Goal: Navigation & Orientation: Find specific page/section

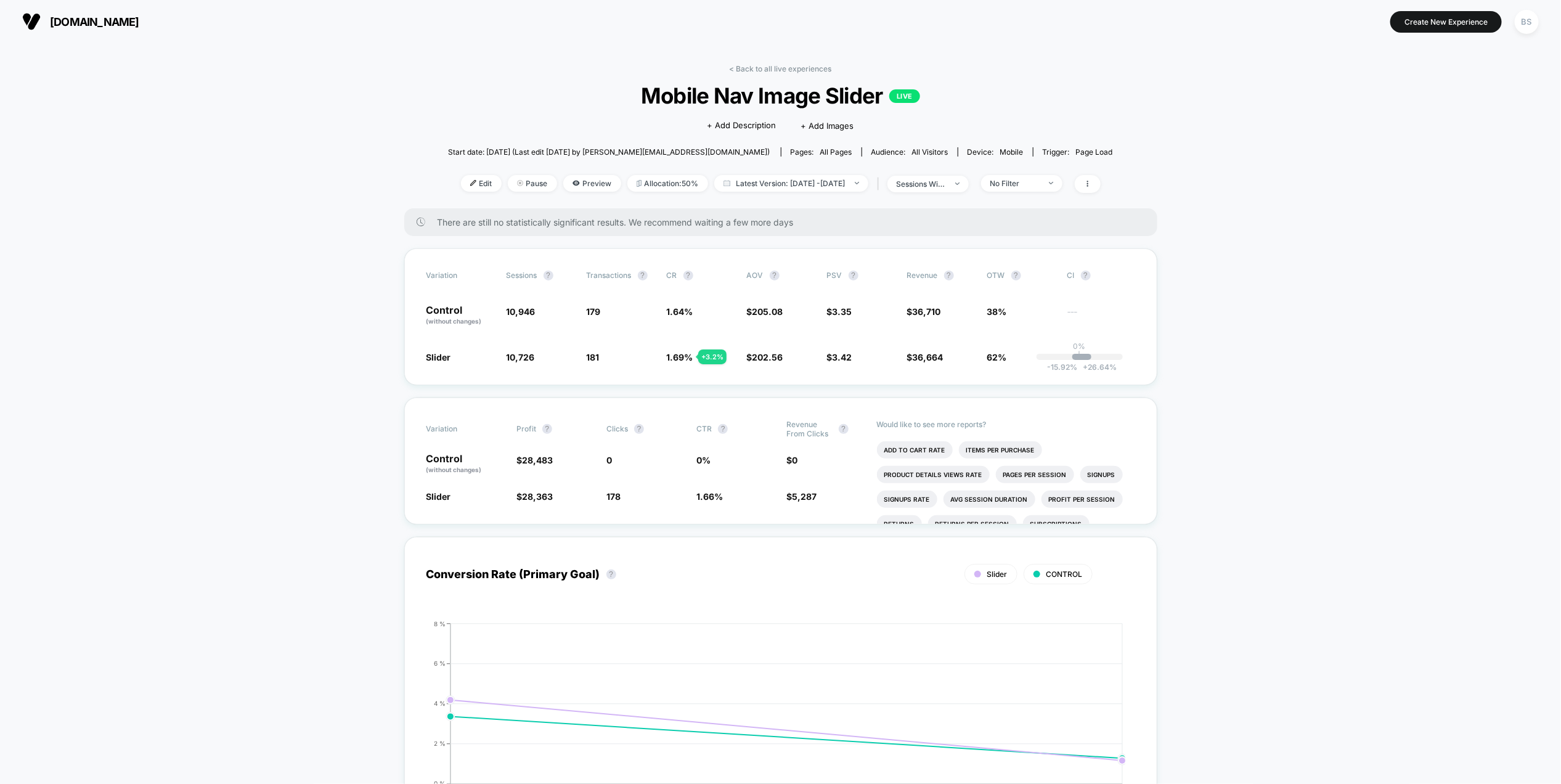
click at [756, 81] on div "< Back to all live experiences Mobile Nav Image Slider LIVE Click to edit exper…" at bounding box center [780, 136] width 665 height 144
click at [756, 76] on div "< Back to all live experiences Mobile Nav Image Slider LIVE Click to edit exper…" at bounding box center [780, 136] width 665 height 144
click at [756, 66] on link "< Back to all live experiences" at bounding box center [781, 68] width 102 height 9
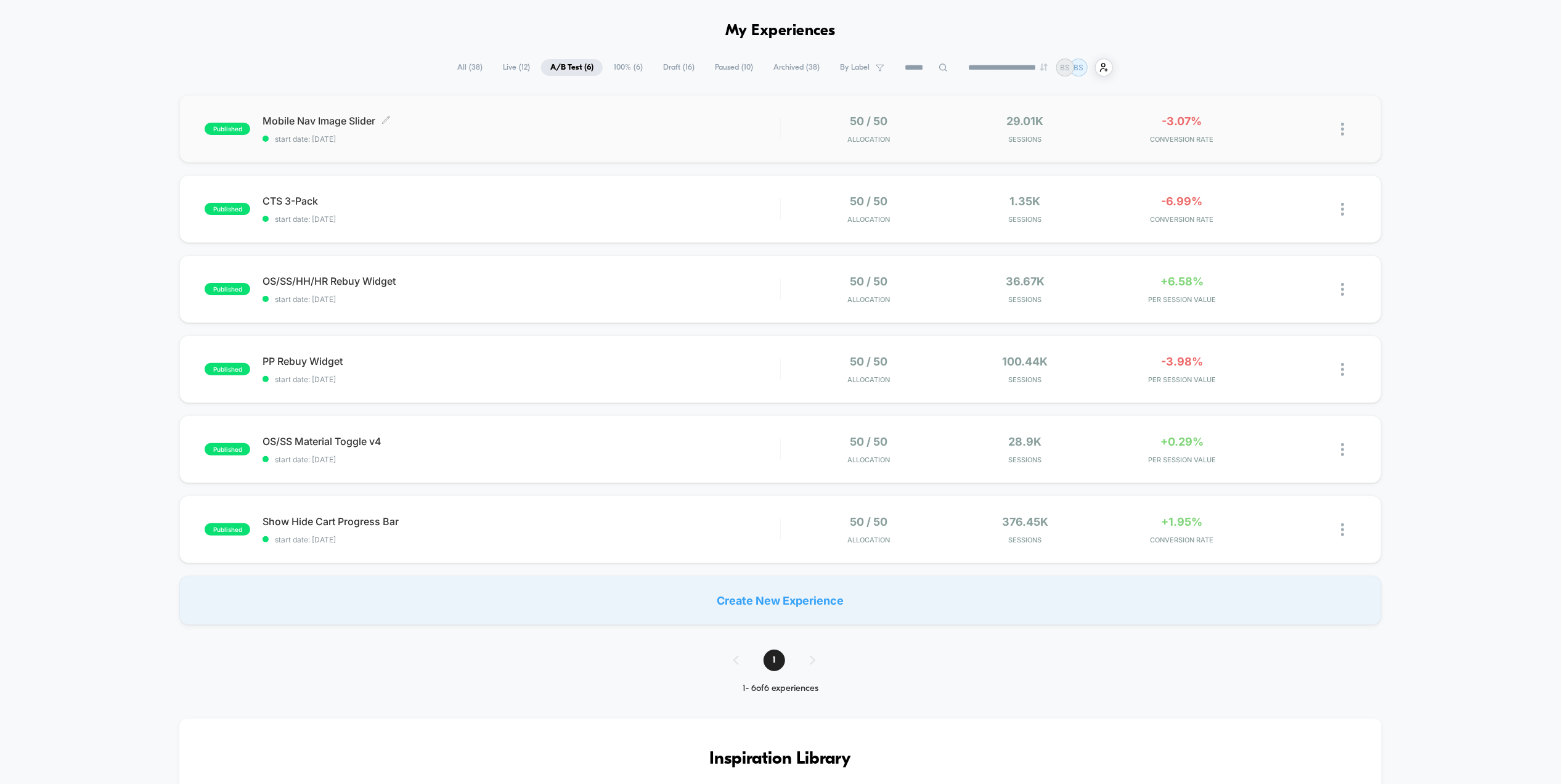
scroll to position [45, 0]
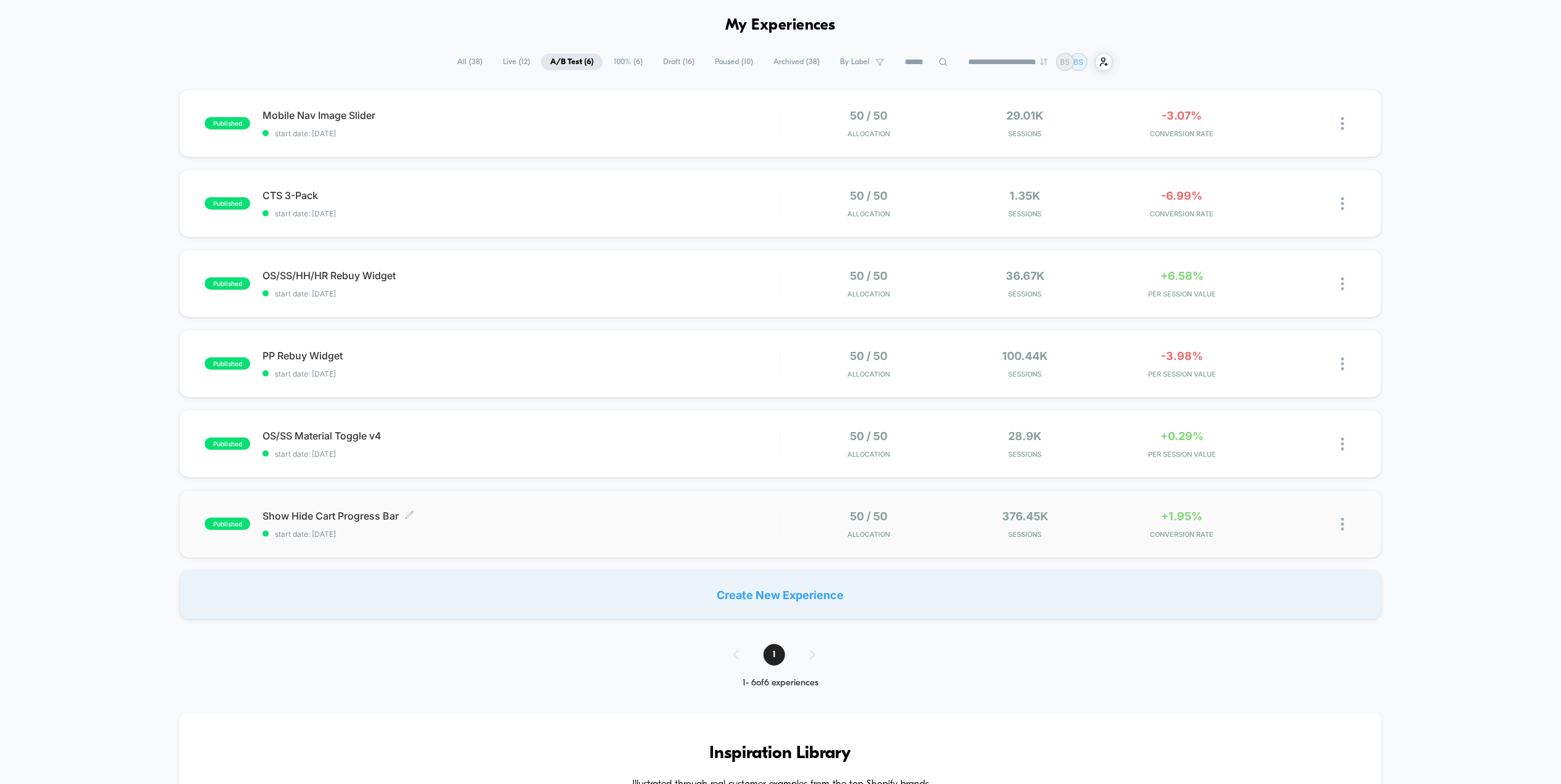
click at [754, 522] on div "Show Hide Cart Progress Bar Click to edit experience details Click to edit expe…" at bounding box center [521, 524] width 517 height 29
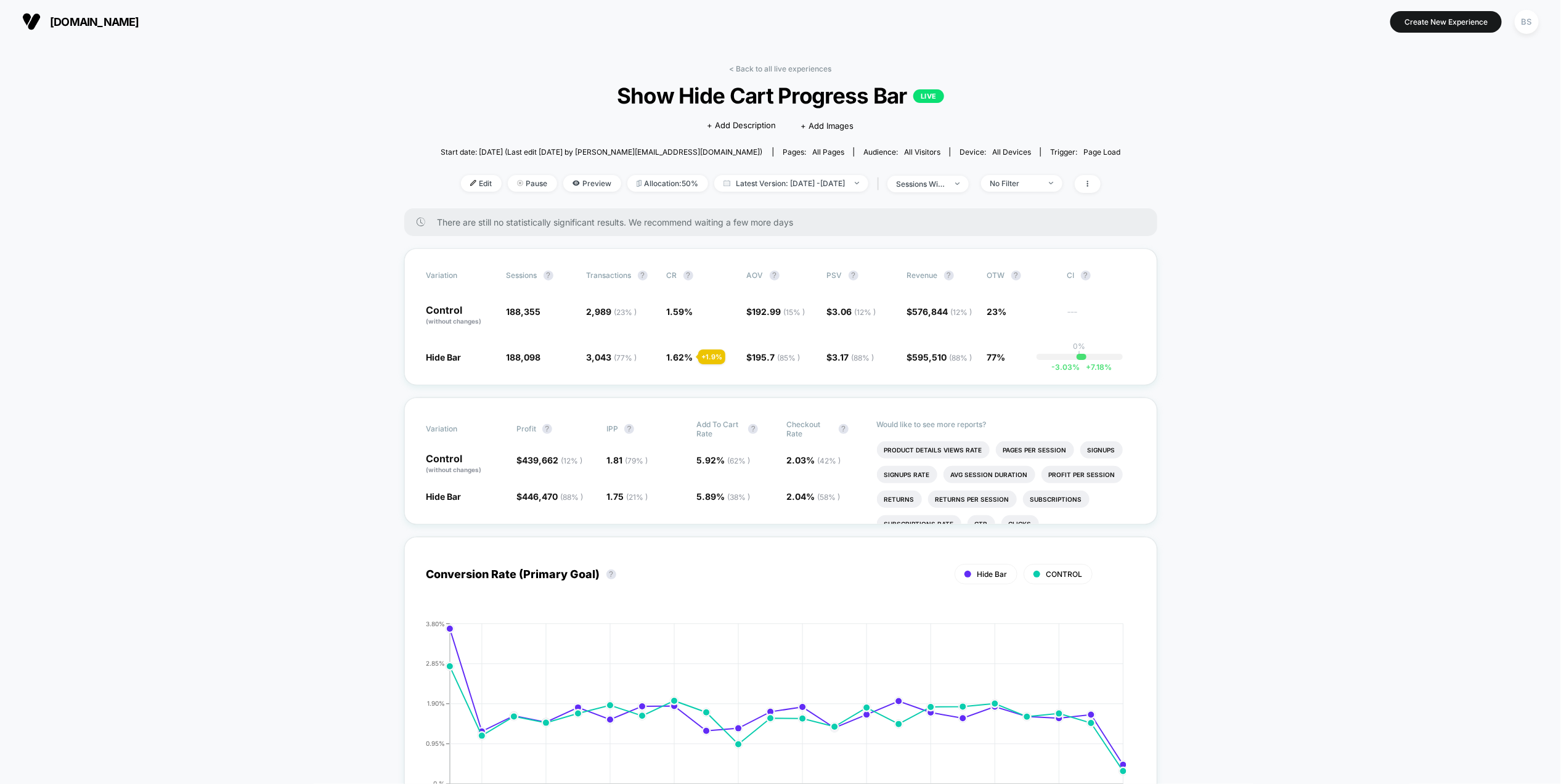
scroll to position [7, 0]
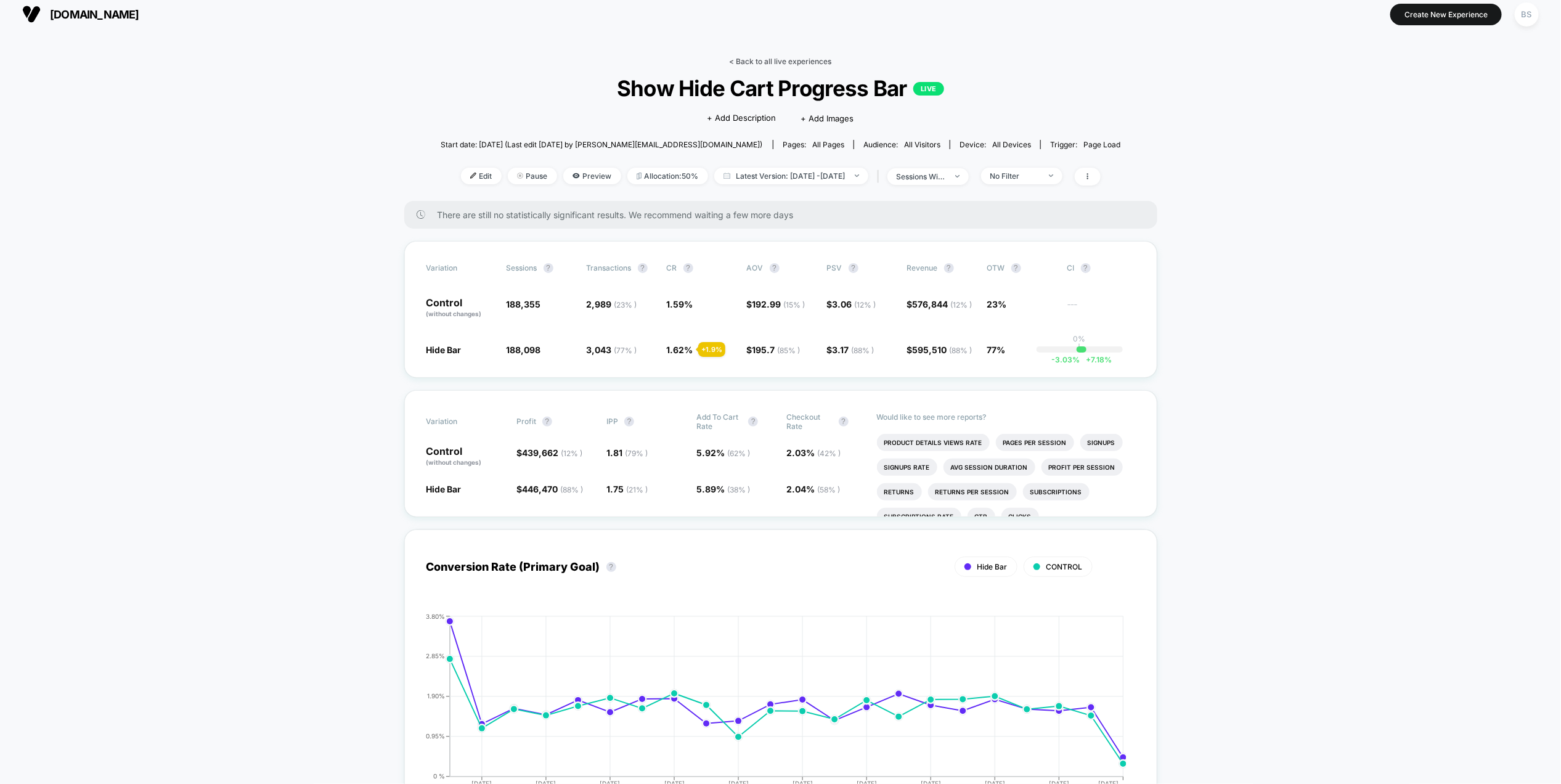
click at [767, 64] on link "< Back to all live experiences" at bounding box center [781, 61] width 102 height 9
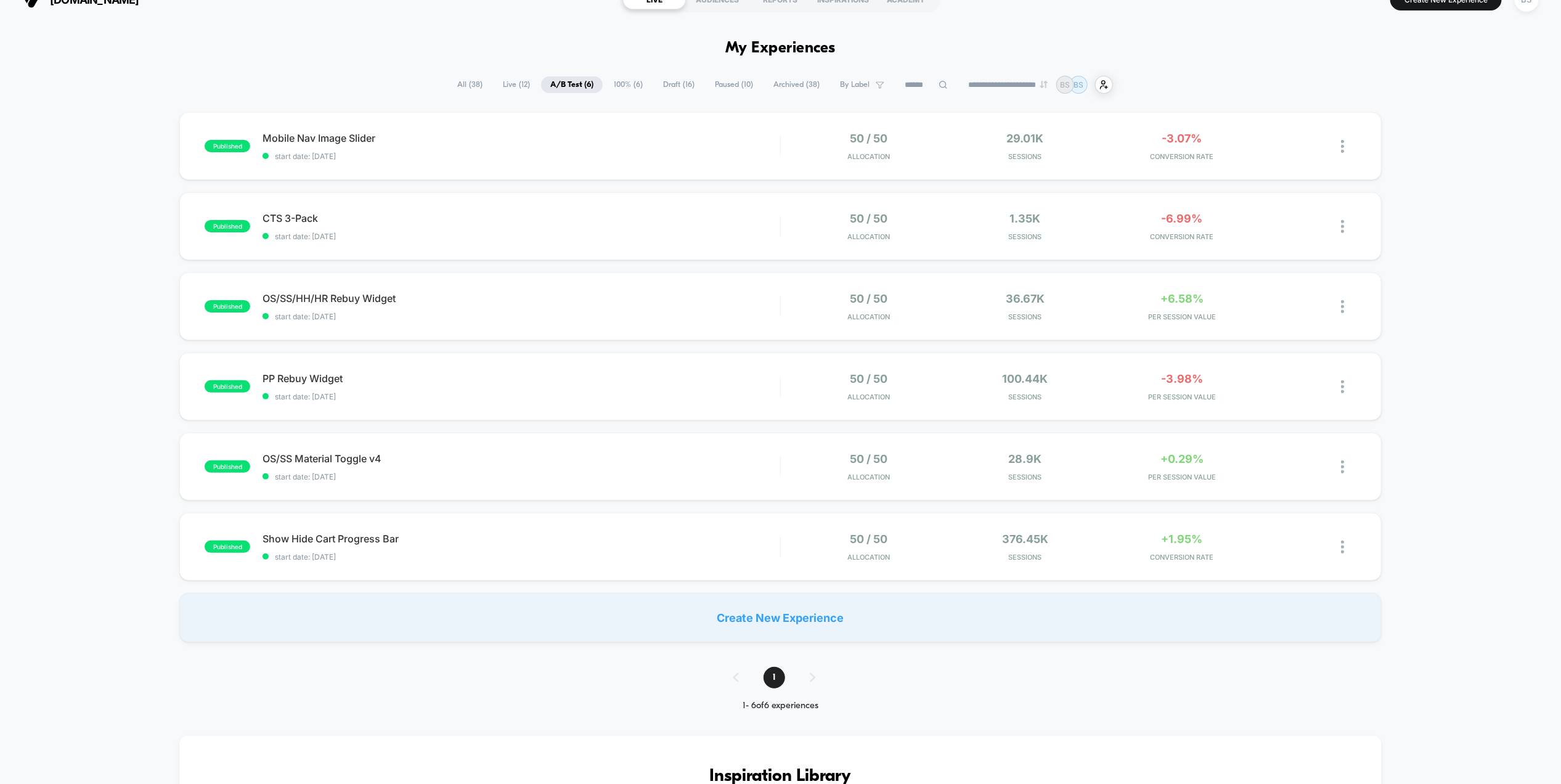
scroll to position [23, 0]
click at [774, 311] on span "start date: [DATE]" at bounding box center [521, 316] width 517 height 9
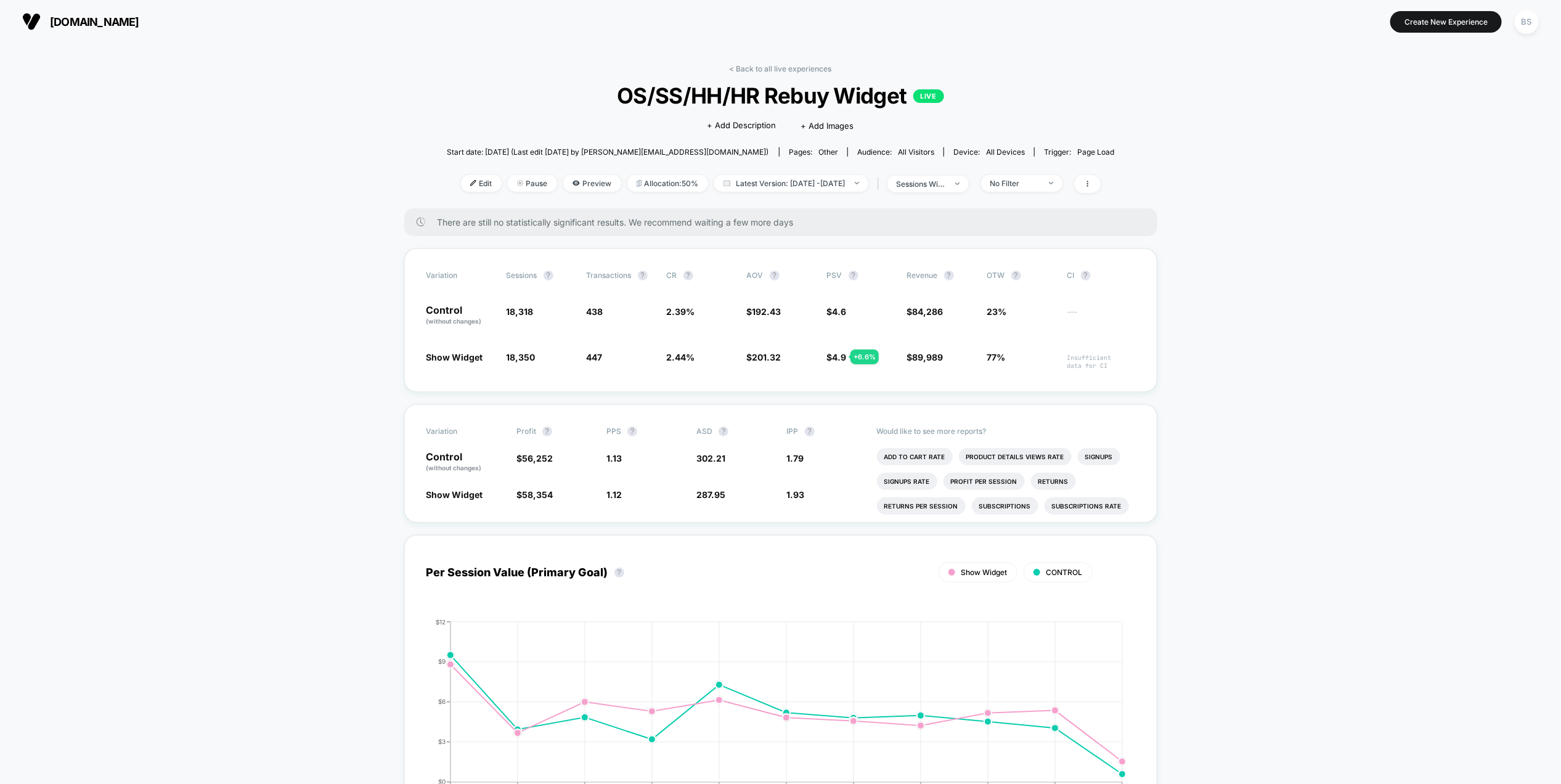
click at [779, 74] on div "< Back to all live experiences OS/SS/HH/HR Rebuy Widget LIVE Click to edit expe…" at bounding box center [780, 136] width 668 height 144
click at [778, 64] on link "< Back to all live experiences" at bounding box center [781, 68] width 102 height 9
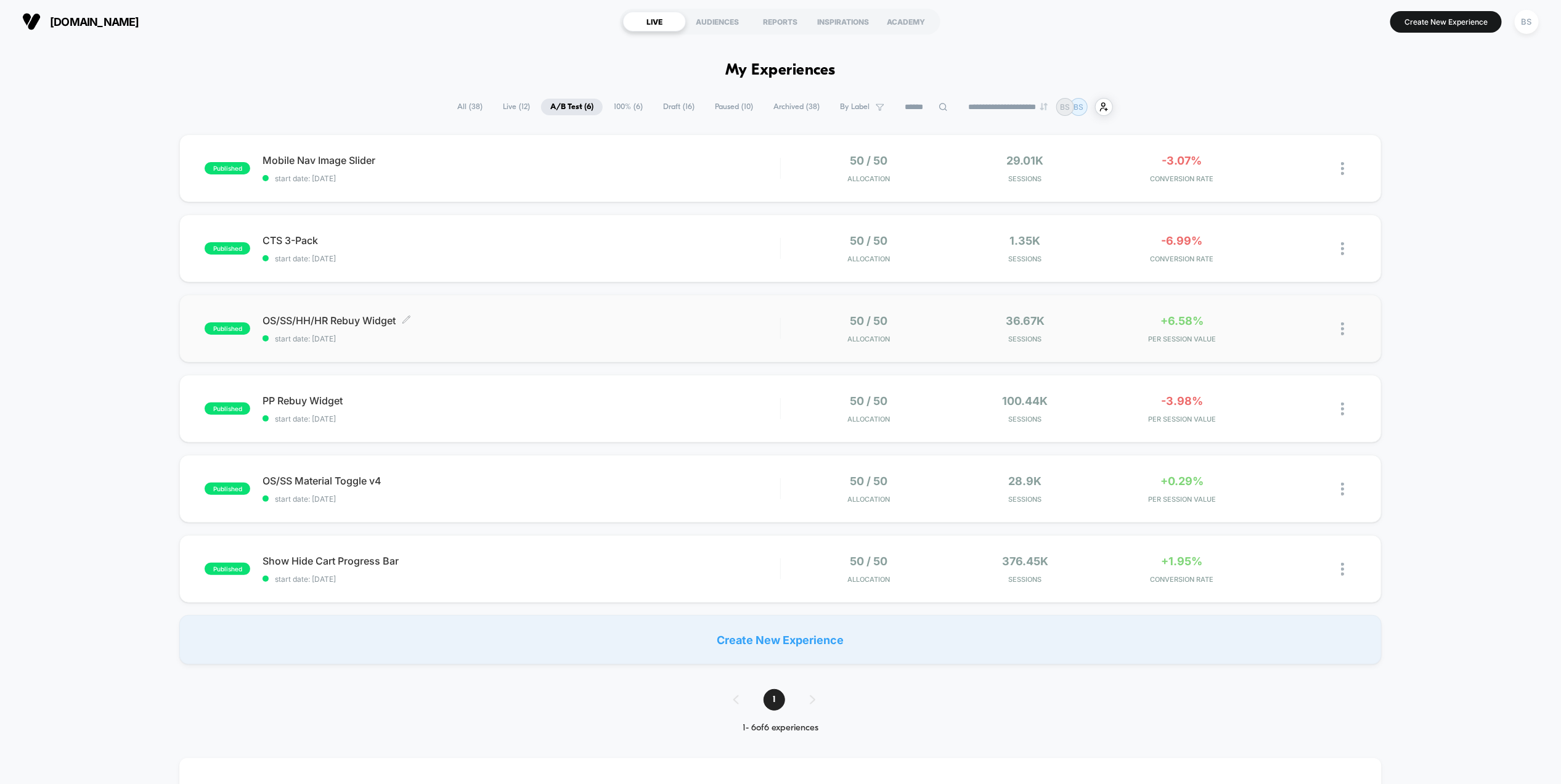
drag, startPoint x: 702, startPoint y: 259, endPoint x: 694, endPoint y: 333, distance: 74.4
click at [694, 333] on div "published Mobile Nav Image Slider start date: [DATE] 50 / 50 Allocation 29.01k …" at bounding box center [780, 399] width 1561 height 530
click at [698, 175] on span "start date: [DATE]" at bounding box center [521, 178] width 517 height 9
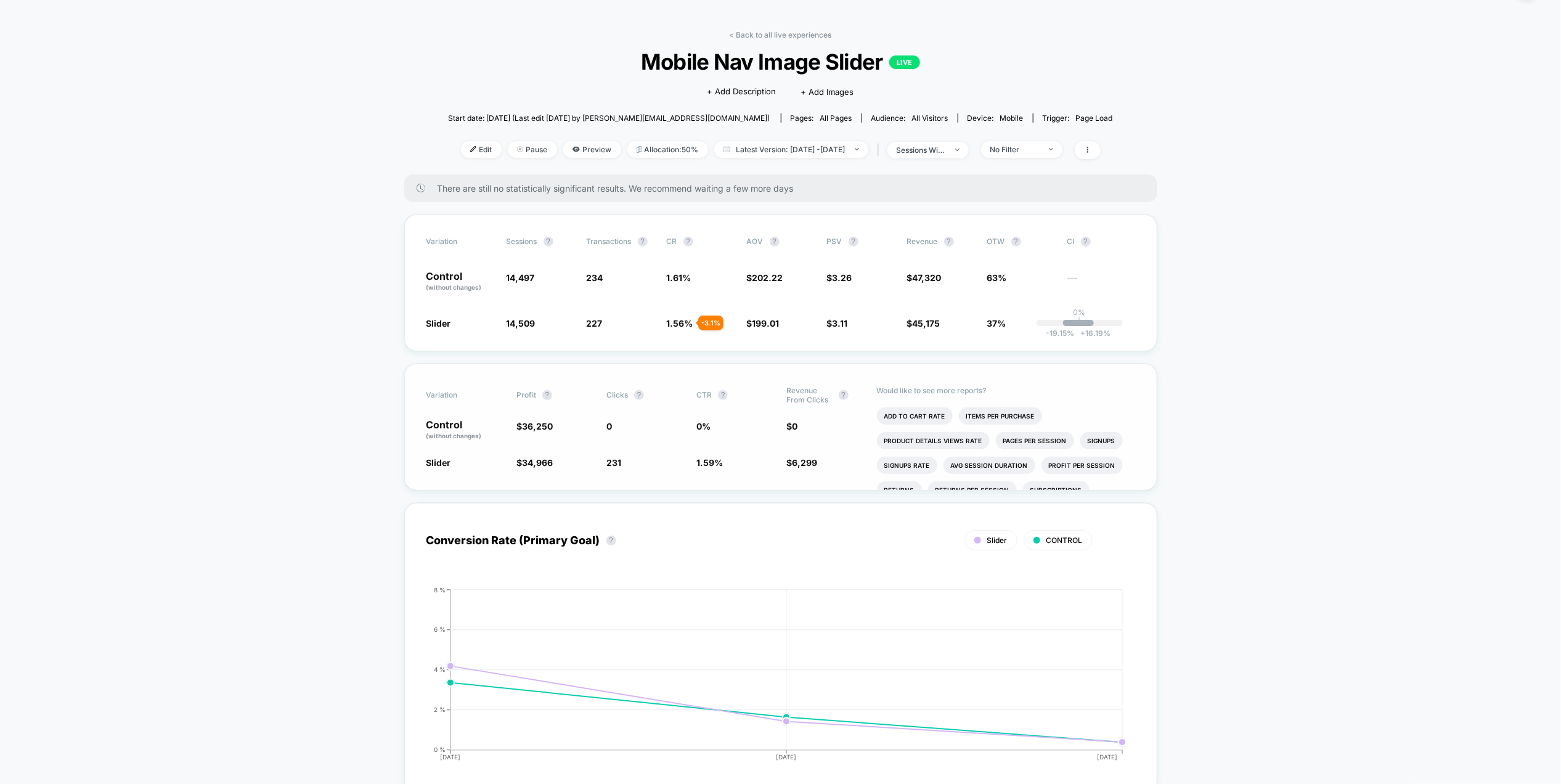
scroll to position [35, 0]
click at [761, 32] on link "< Back to all live experiences" at bounding box center [781, 33] width 102 height 9
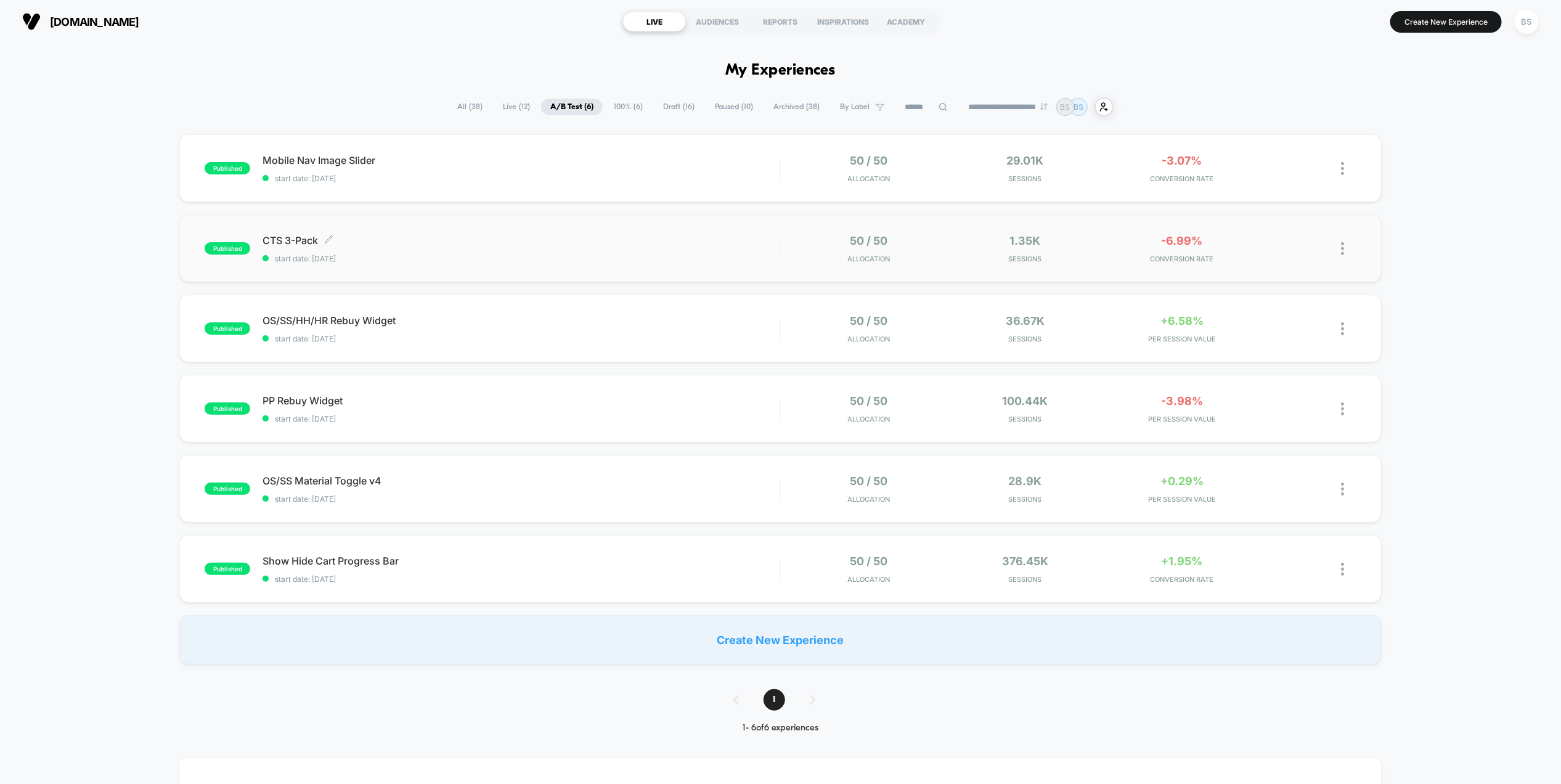
drag, startPoint x: 725, startPoint y: 177, endPoint x: 729, endPoint y: 259, distance: 82.1
click at [729, 259] on div "published Mobile Nav Image Slider start date: [DATE] 50 / 50 Allocation 29.01k …" at bounding box center [780, 399] width 1561 height 530
